Goal: Task Accomplishment & Management: Manage account settings

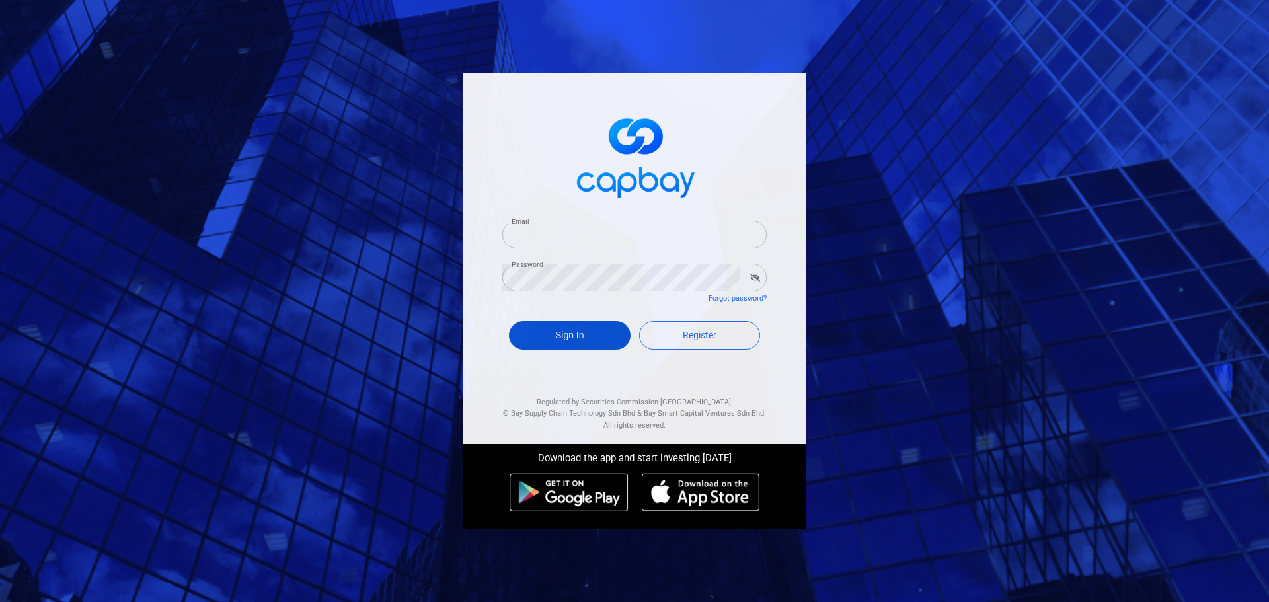
type input "[EMAIL_ADDRESS][DOMAIN_NAME]"
click at [574, 330] on button "Sign In" at bounding box center [570, 335] width 122 height 28
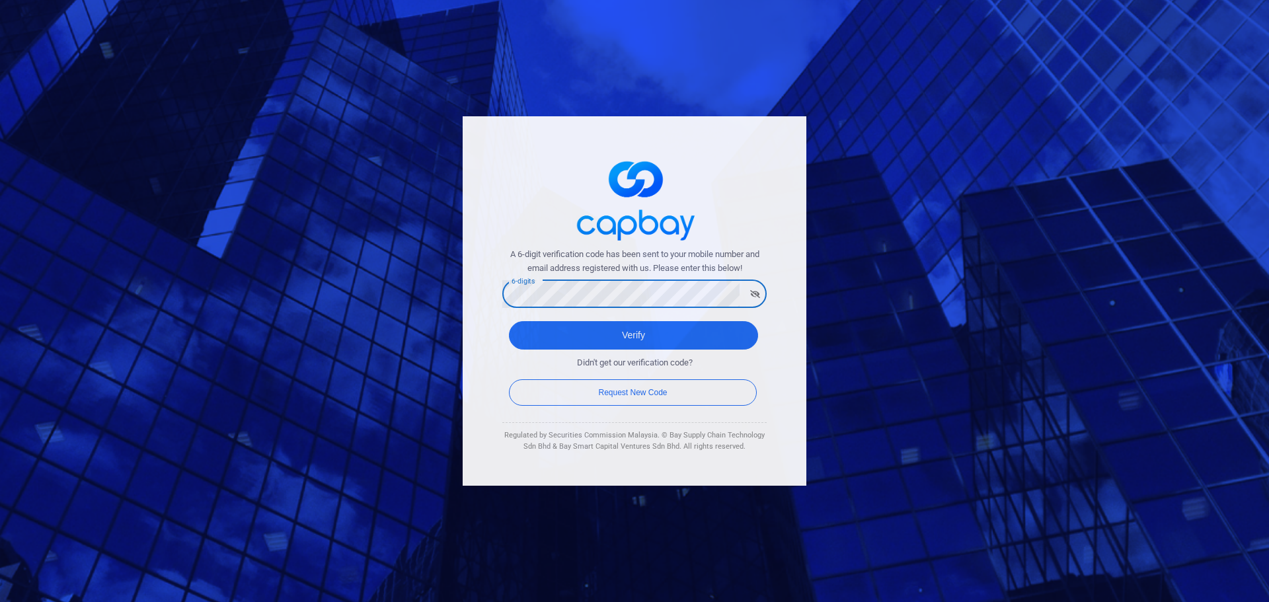
click at [509, 321] on button "Verify" at bounding box center [633, 335] width 249 height 28
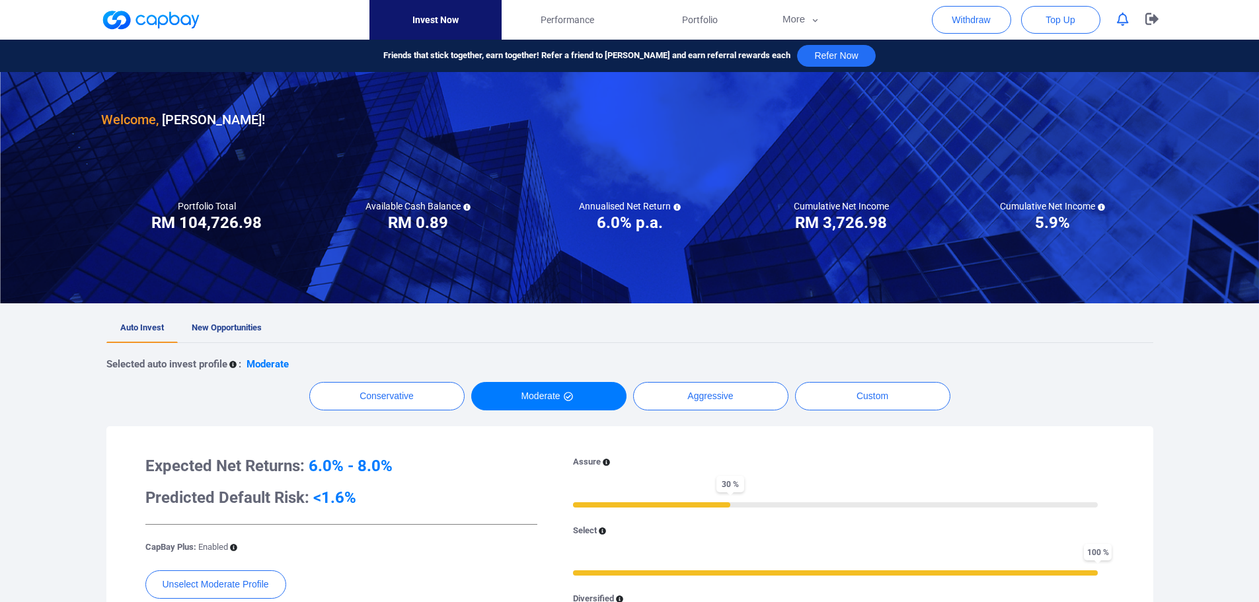
click at [1126, 26] on icon "button" at bounding box center [1123, 20] width 12 height 14
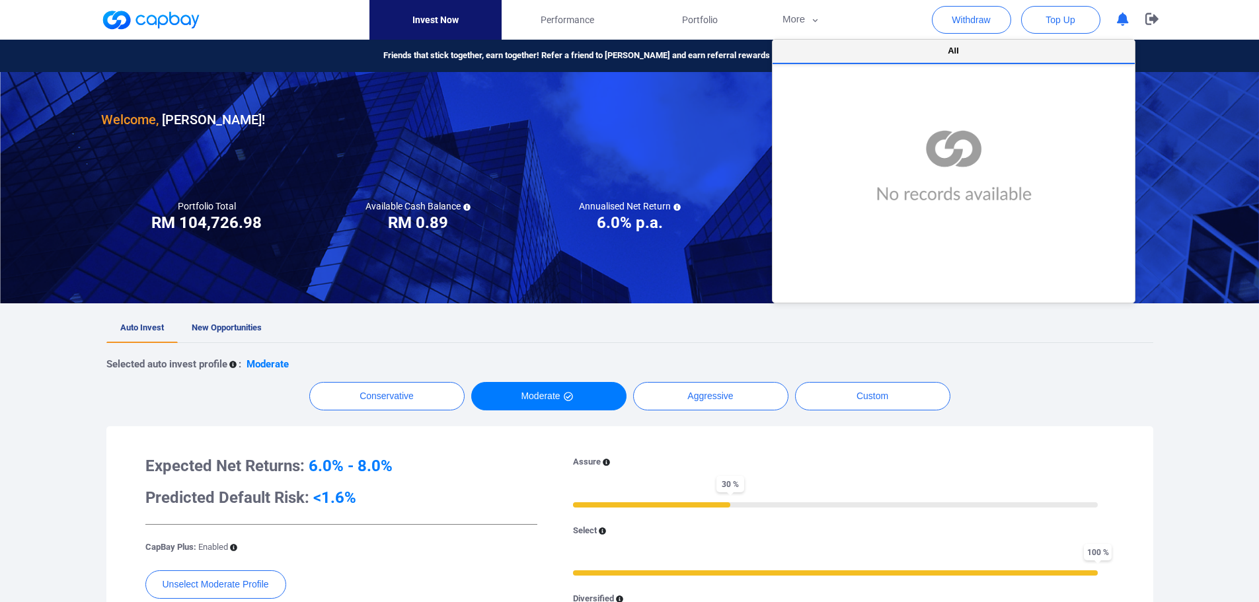
click at [965, 52] on button "All" at bounding box center [953, 52] width 362 height 24
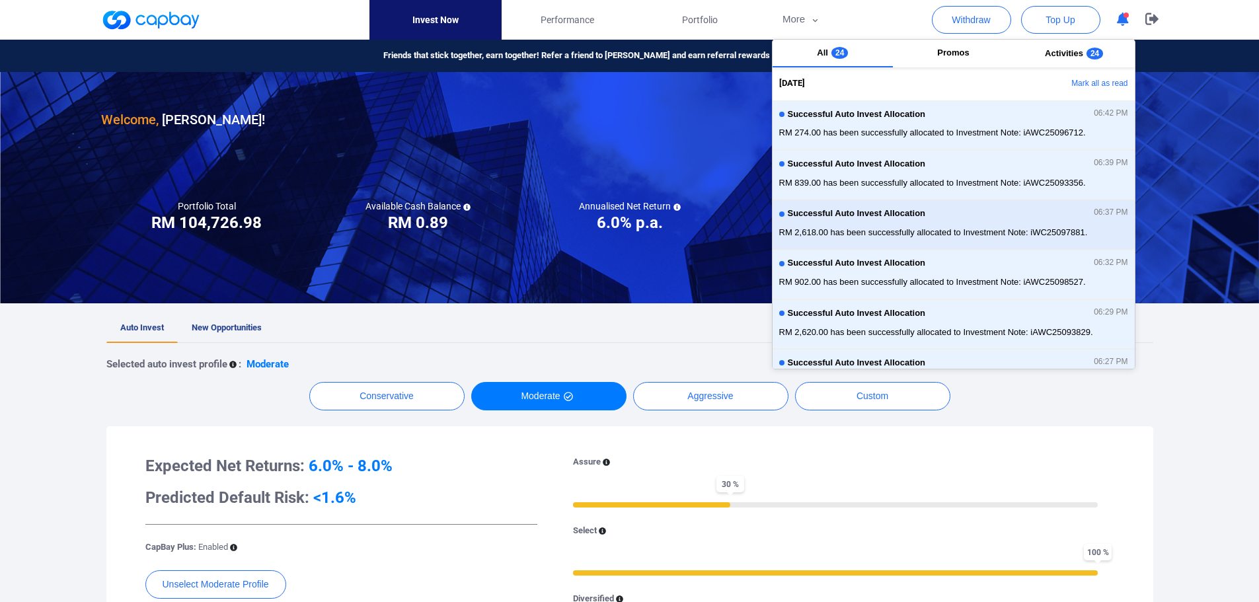
click at [982, 232] on span "RM 2,618.00 has been successfully allocated to Investment Note: iWC25097881." at bounding box center [953, 232] width 349 height 13
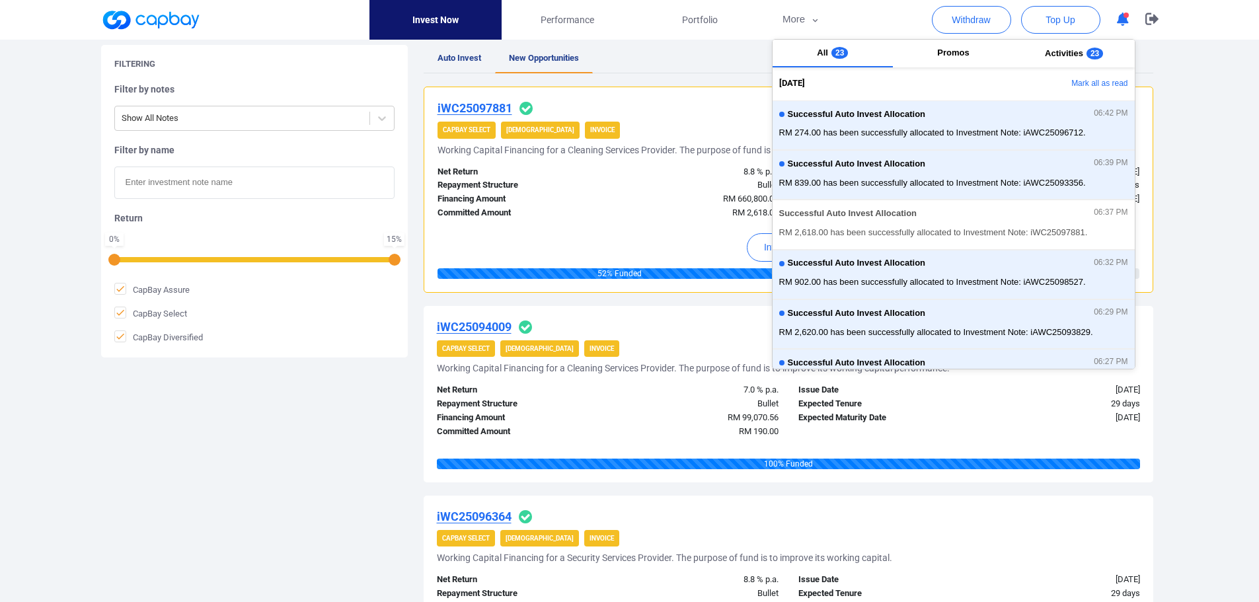
scroll to position [264, 0]
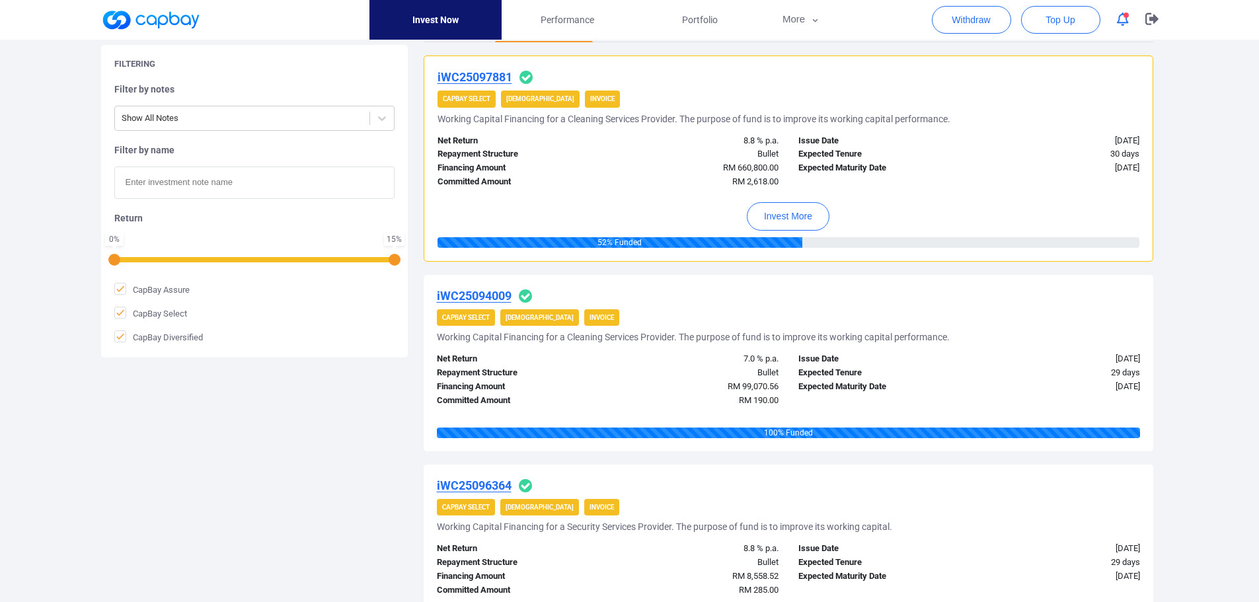
click at [665, 308] on div "iWC25094009 CapBay Select Shariah Invoice Working Capital Financing for a Clean…" at bounding box center [788, 363] width 729 height 176
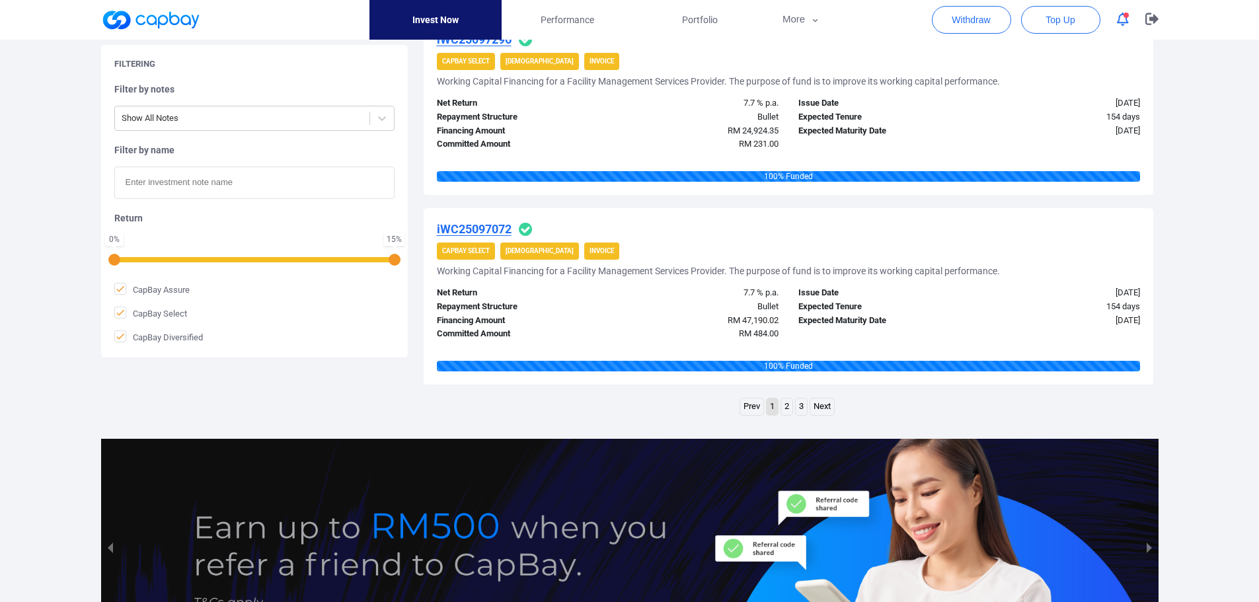
scroll to position [1850, 0]
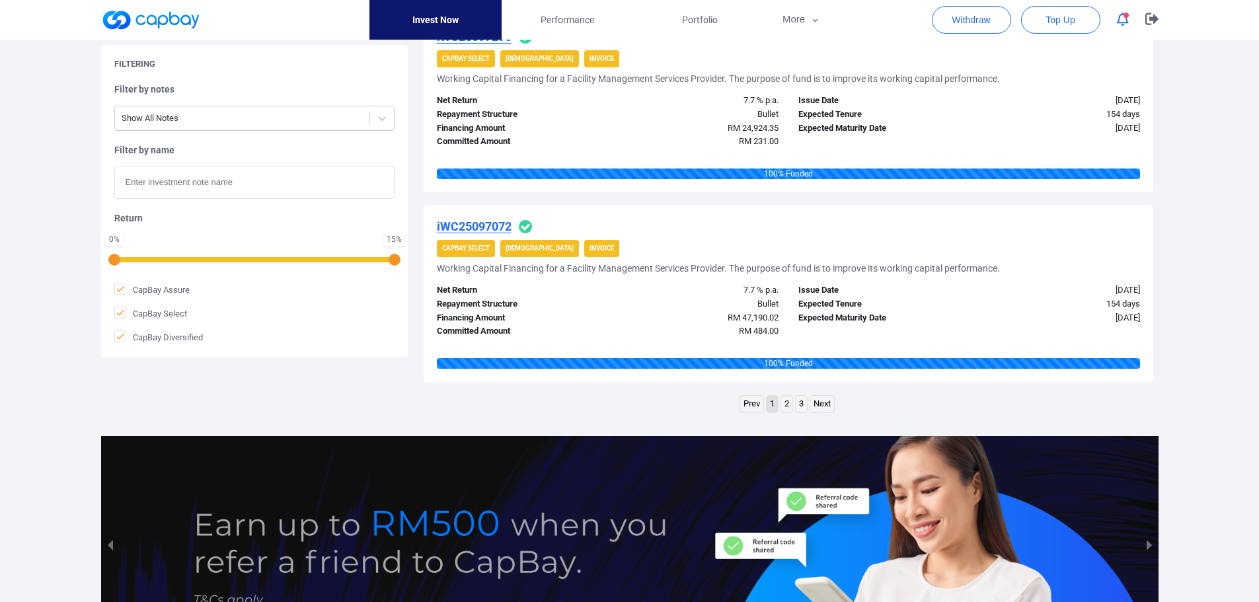
click at [784, 404] on link "2" at bounding box center [786, 404] width 11 height 17
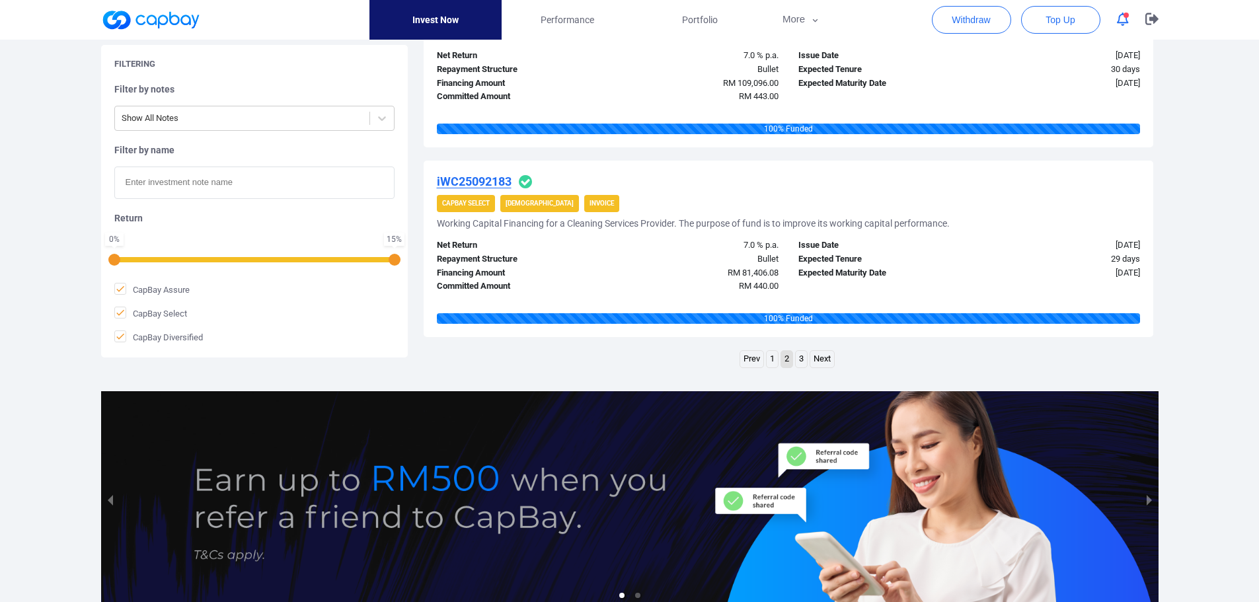
scroll to position [1980, 0]
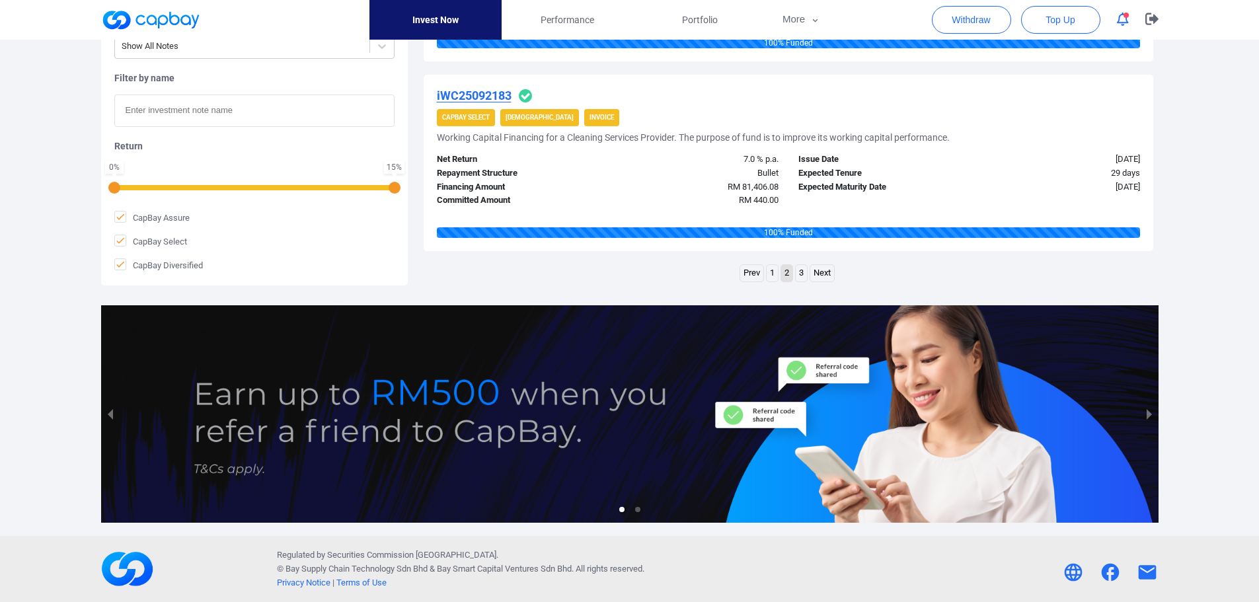
click at [801, 275] on link "3" at bounding box center [801, 273] width 11 height 17
click at [772, 270] on link "1" at bounding box center [771, 273] width 11 height 17
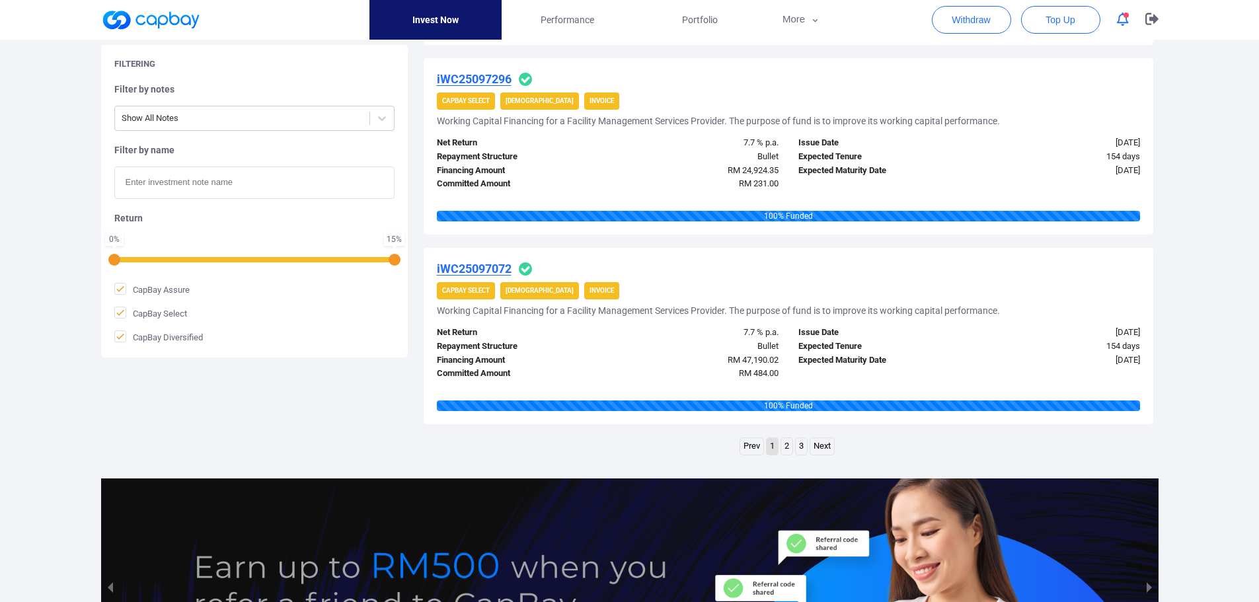
scroll to position [1981, 0]
